Goal: Register for event/course

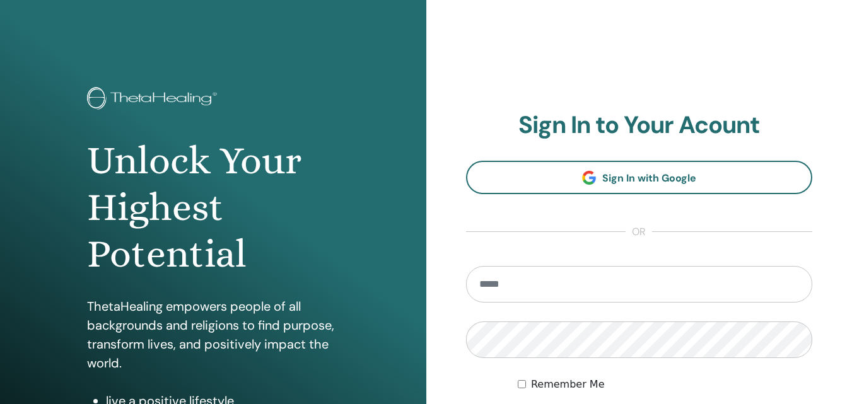
type input "**********"
click at [506, 291] on input "**********" at bounding box center [639, 284] width 347 height 37
drag, startPoint x: 745, startPoint y: 380, endPoint x: 708, endPoint y: 388, distance: 38.1
click at [745, 380] on div "Remember Me" at bounding box center [665, 384] width 294 height 15
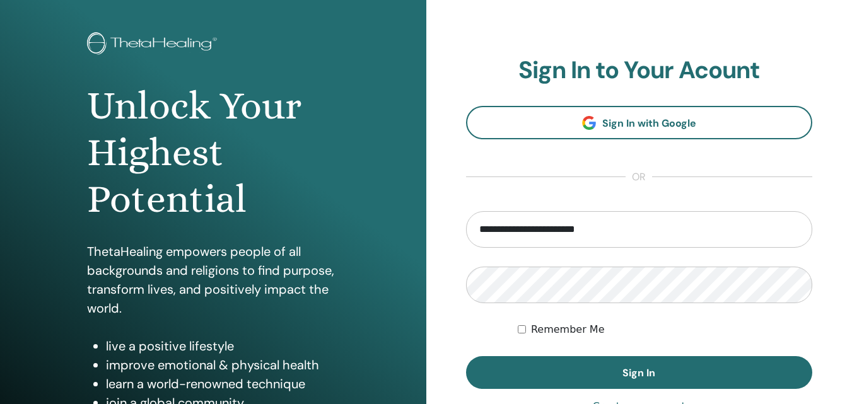
scroll to position [126, 0]
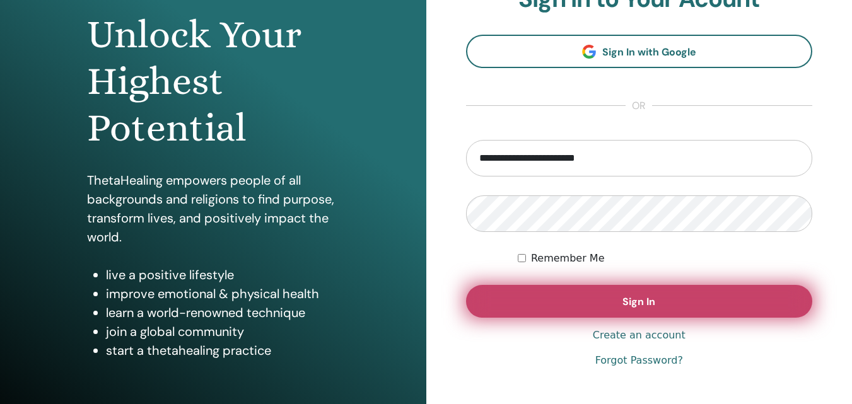
click at [641, 303] on span "Sign In" at bounding box center [638, 301] width 33 height 13
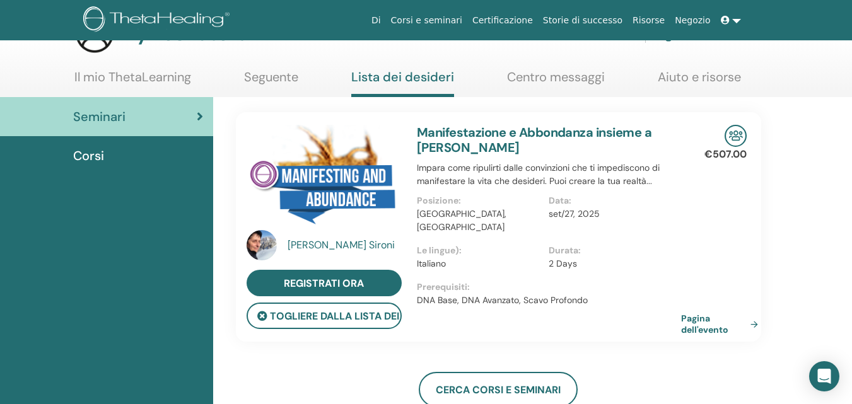
scroll to position [63, 0]
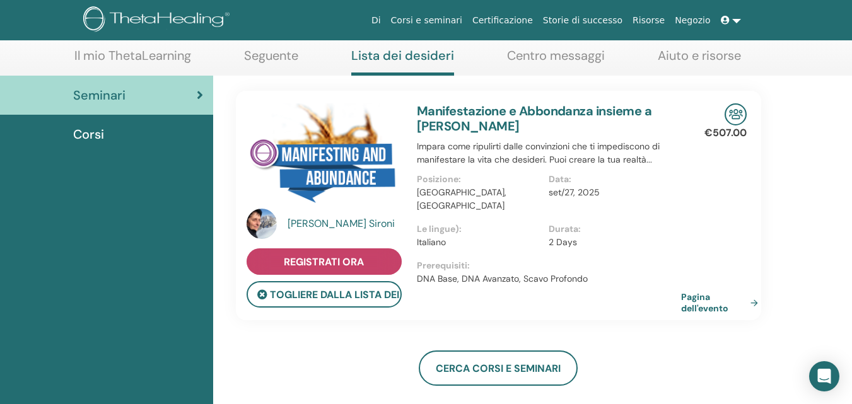
click at [337, 264] on span "Registrati ora" at bounding box center [324, 261] width 80 height 13
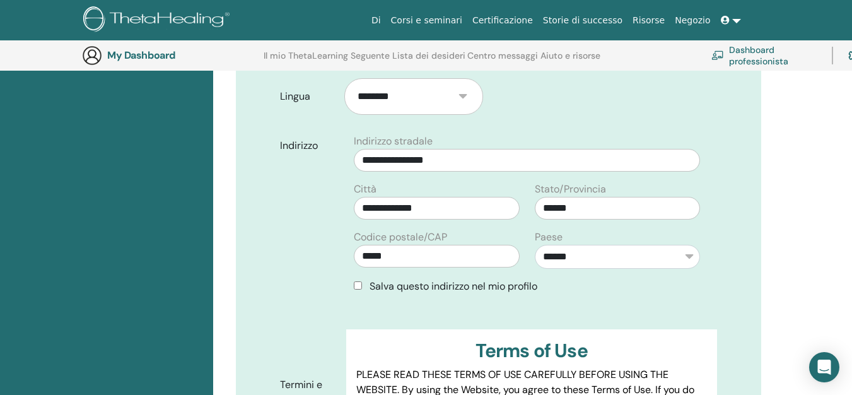
scroll to position [661, 0]
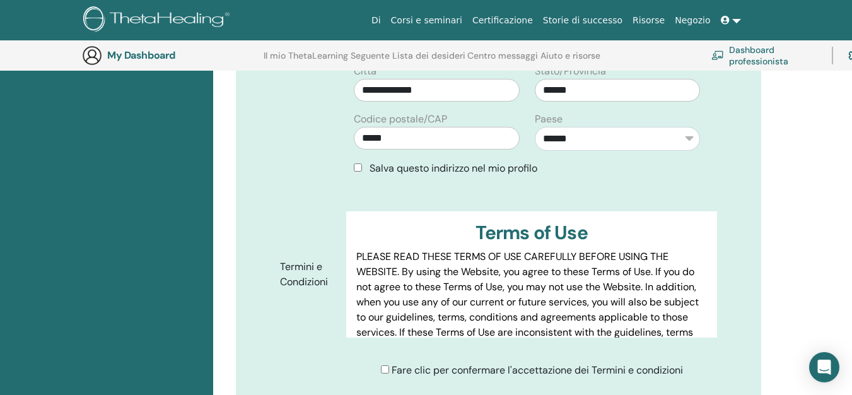
click at [386, 363] on div "Fare clic per confermare l'accettazione dei Termini e condizioni" at bounding box center [532, 370] width 302 height 15
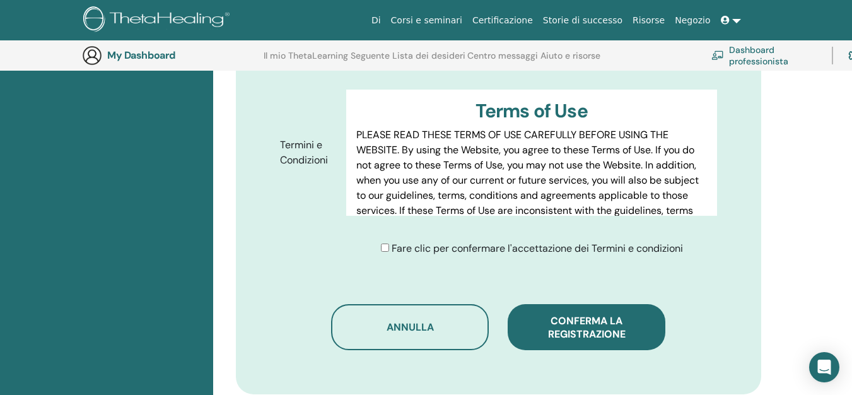
scroll to position [787, 0]
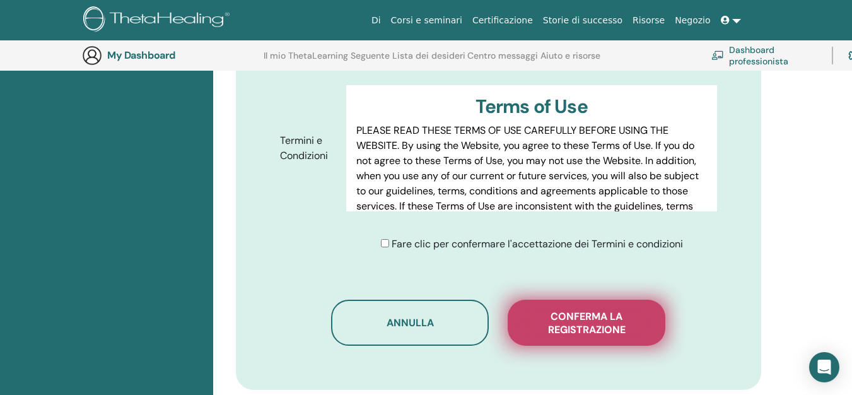
click at [601, 310] on span "Conferma la registrazione" at bounding box center [586, 323] width 126 height 26
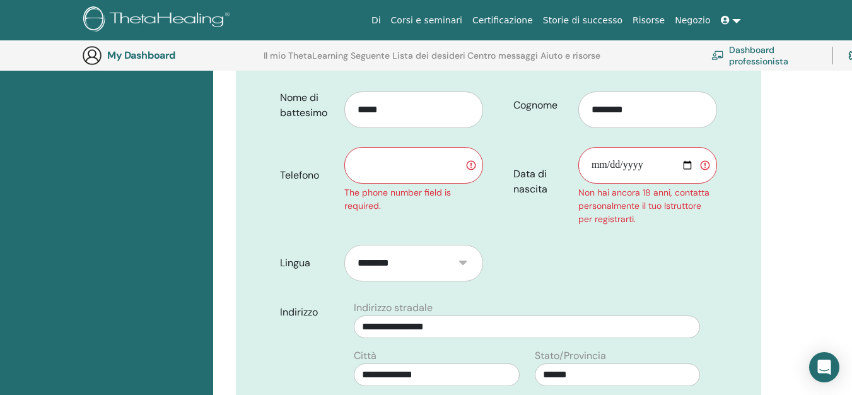
scroll to position [409, 0]
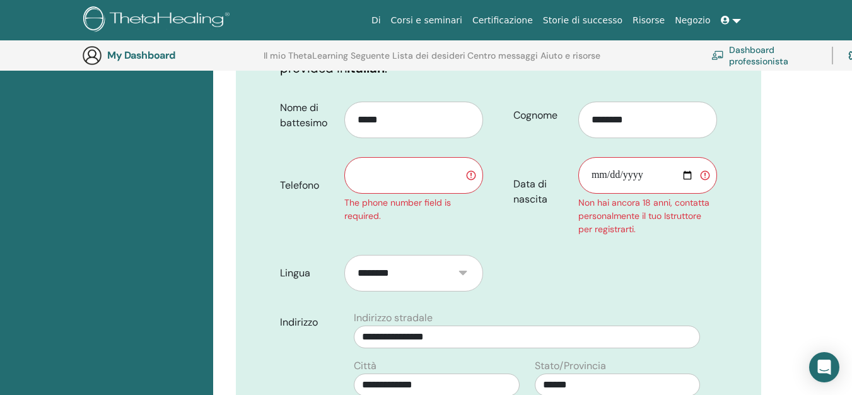
click at [434, 166] on input "text" at bounding box center [413, 175] width 139 height 37
type input "**********"
click at [635, 157] on input "Data di nascita" at bounding box center [647, 175] width 139 height 37
click at [600, 158] on input "Data di nascita" at bounding box center [647, 175] width 139 height 37
type input "**********"
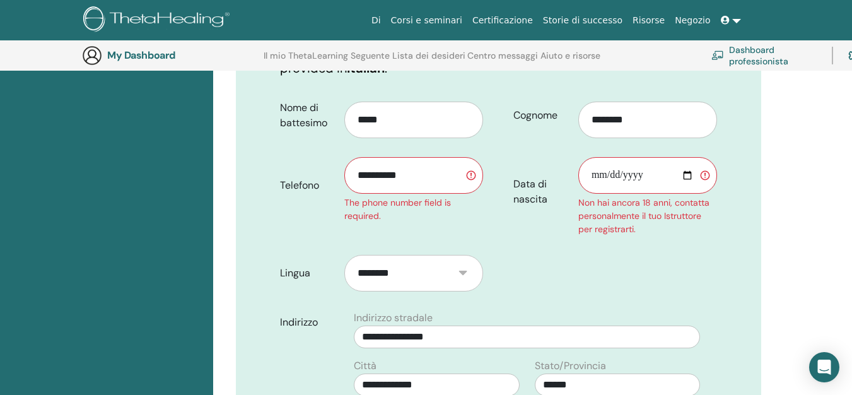
click at [626, 250] on form "**********" at bounding box center [498, 387] width 456 height 589
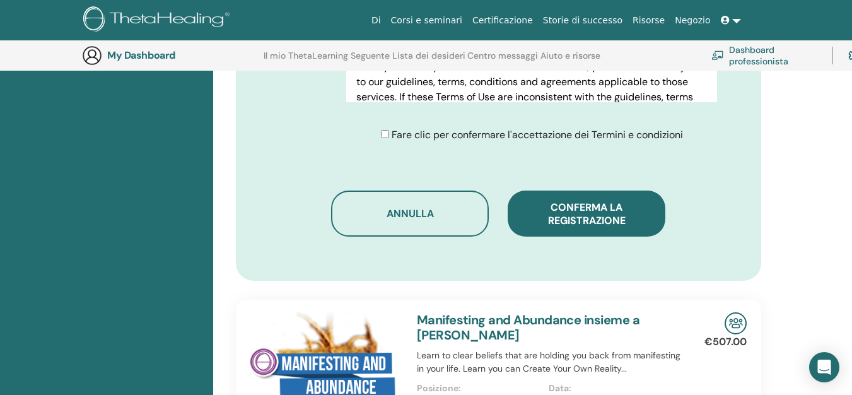
scroll to position [976, 0]
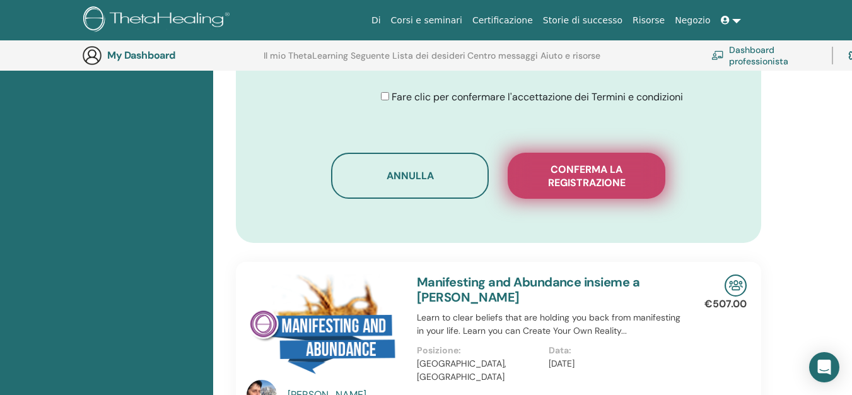
click at [565, 163] on span "Conferma la registrazione" at bounding box center [586, 176] width 126 height 26
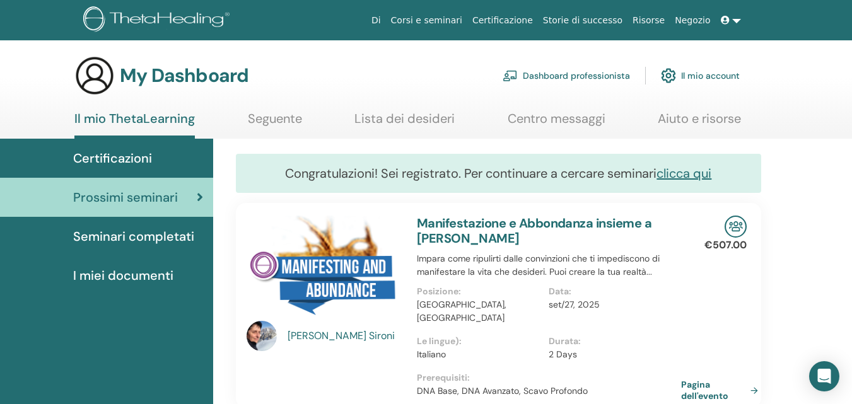
click at [736, 22] on link at bounding box center [731, 20] width 30 height 23
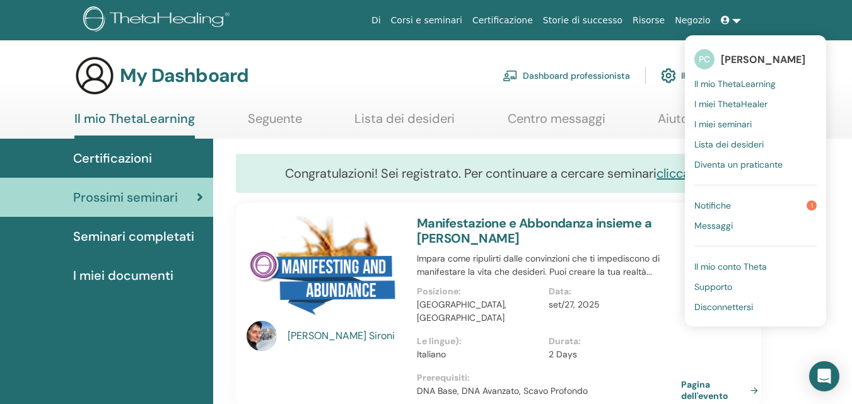
click at [749, 306] on span "Disconnettersi" at bounding box center [723, 306] width 59 height 11
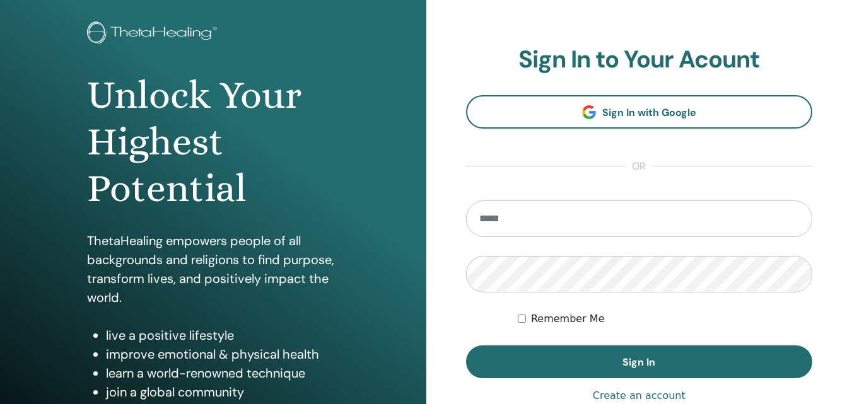
scroll to position [126, 0]
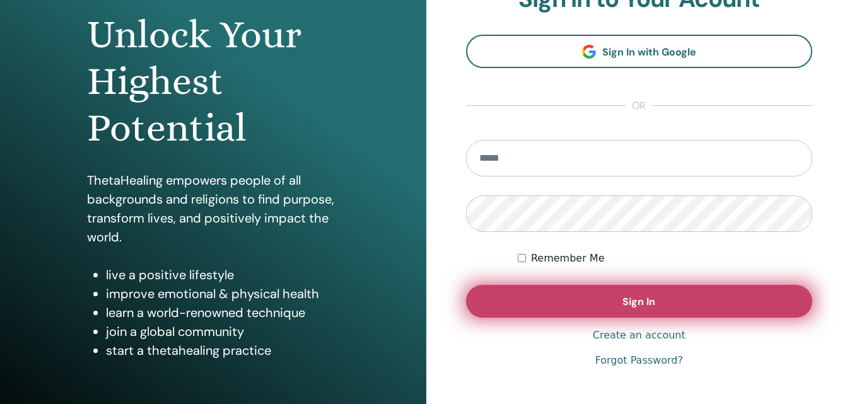
type input "**********"
click at [629, 308] on span "Sign In" at bounding box center [638, 301] width 33 height 13
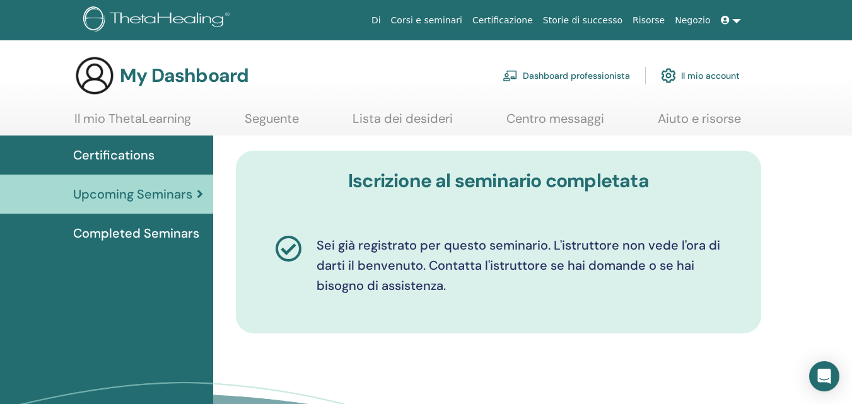
click at [424, 120] on link "Lista dei desideri" at bounding box center [402, 123] width 100 height 25
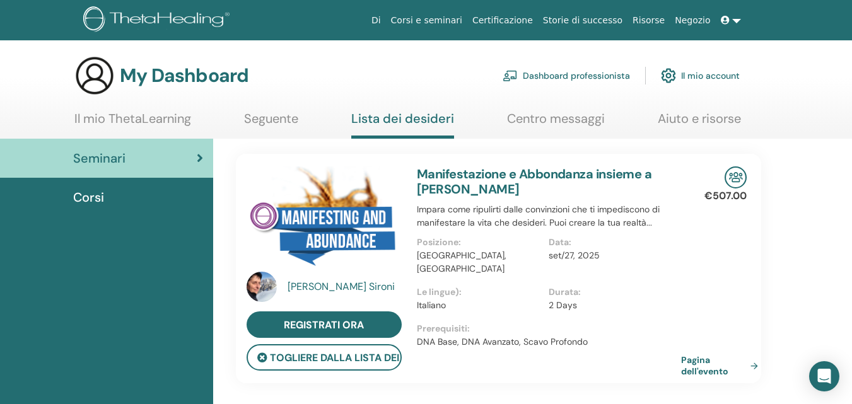
click at [733, 21] on link at bounding box center [731, 20] width 30 height 23
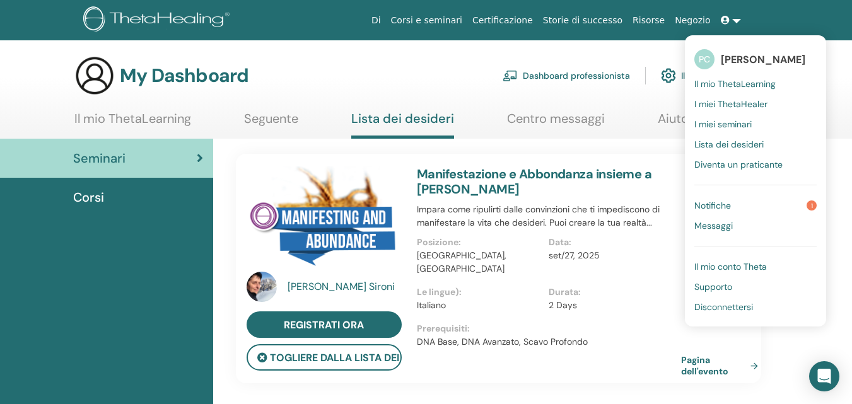
click at [730, 206] on span "Notifiche" at bounding box center [712, 205] width 37 height 11
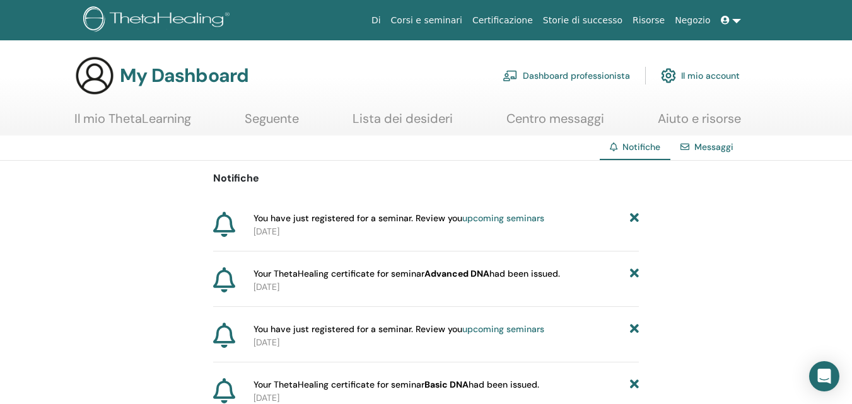
click at [736, 16] on link at bounding box center [731, 20] width 30 height 23
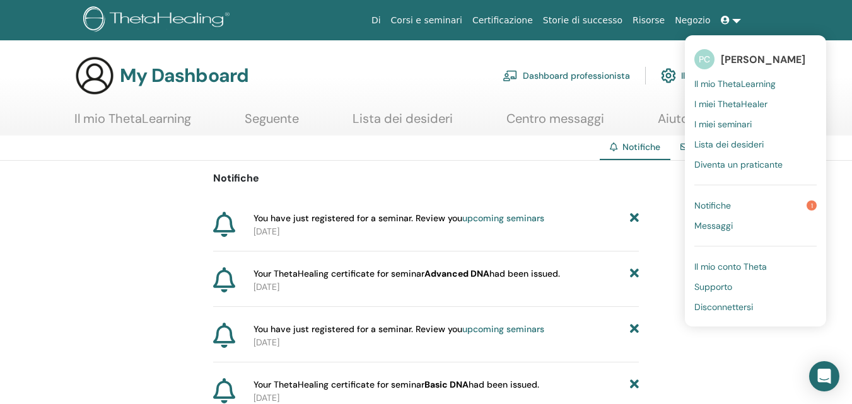
click at [709, 306] on span "Disconnettersi" at bounding box center [723, 306] width 59 height 11
